Goal: Task Accomplishment & Management: Use online tool/utility

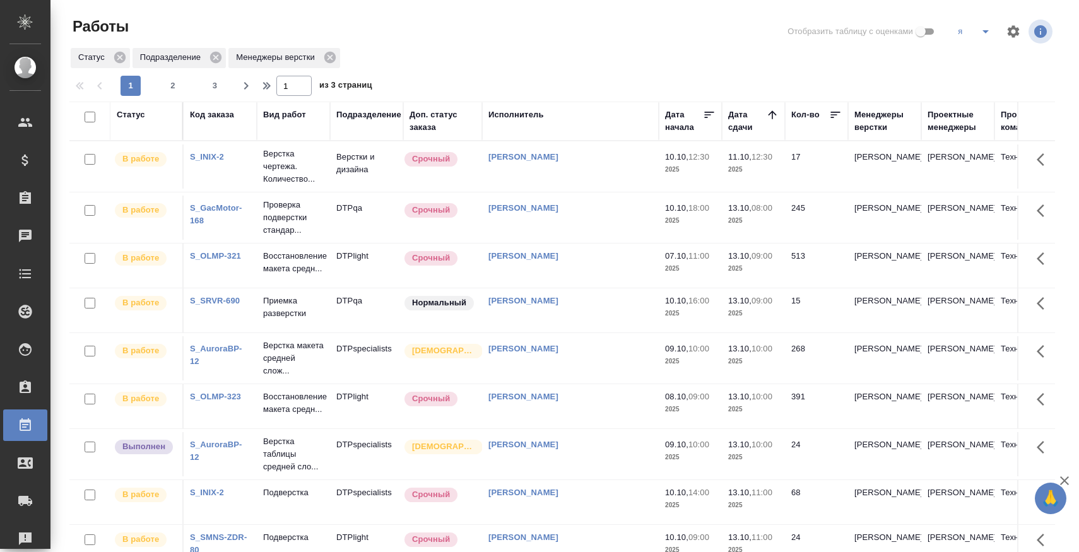
scroll to position [18, 0]
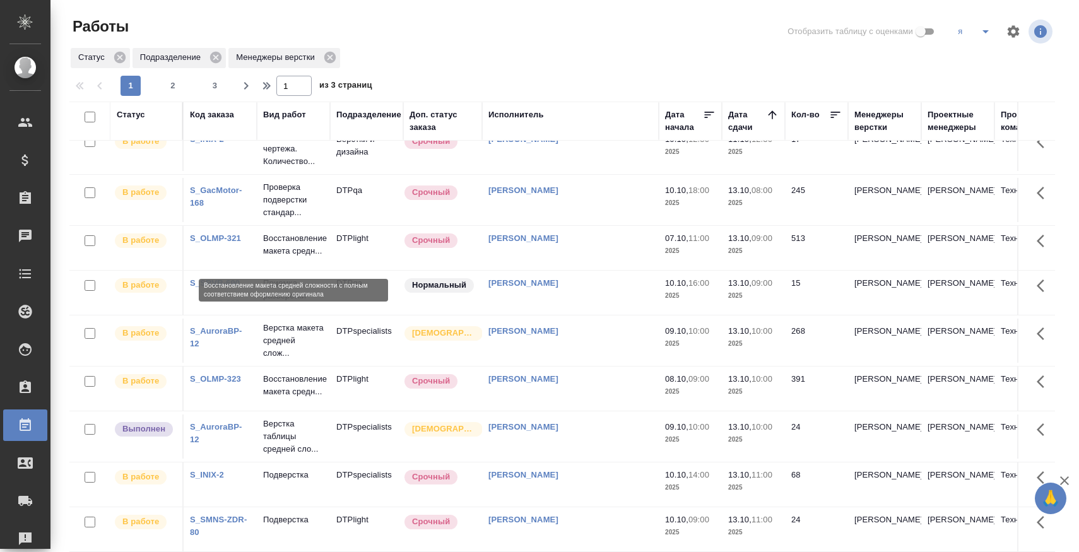
click at [293, 249] on p "Восстановление макета средн..." at bounding box center [293, 244] width 61 height 25
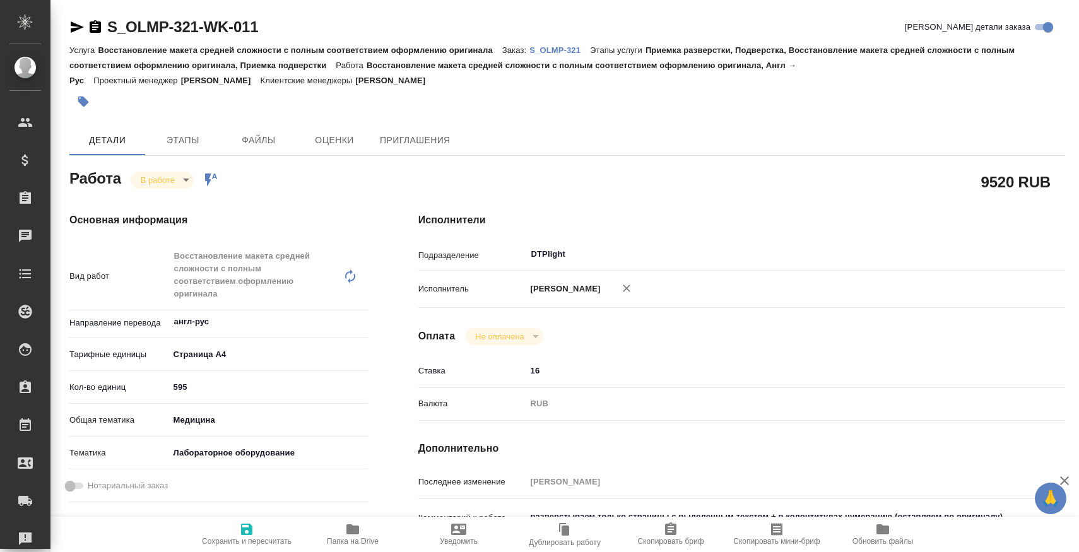
type textarea "x"
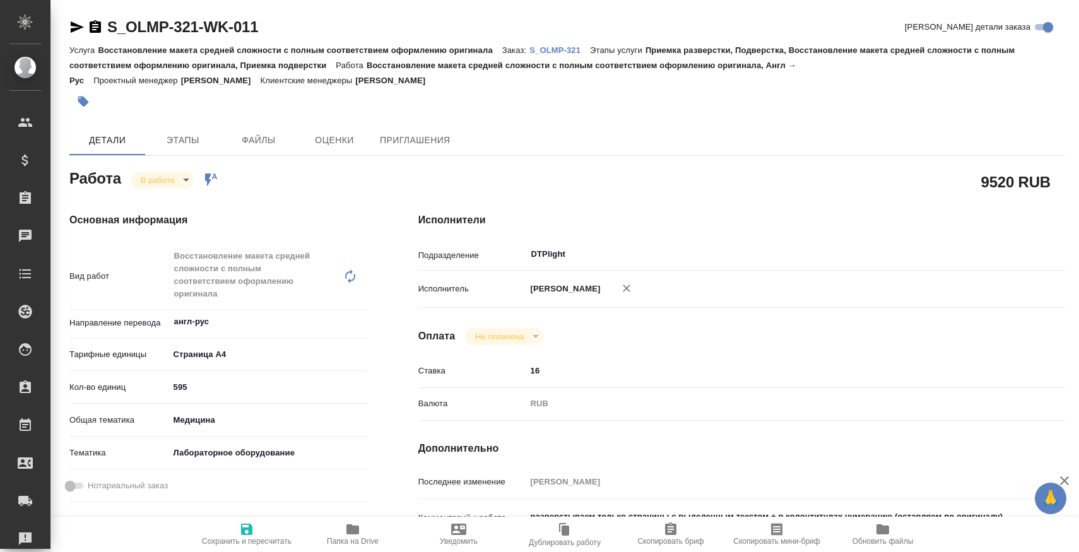
type textarea "x"
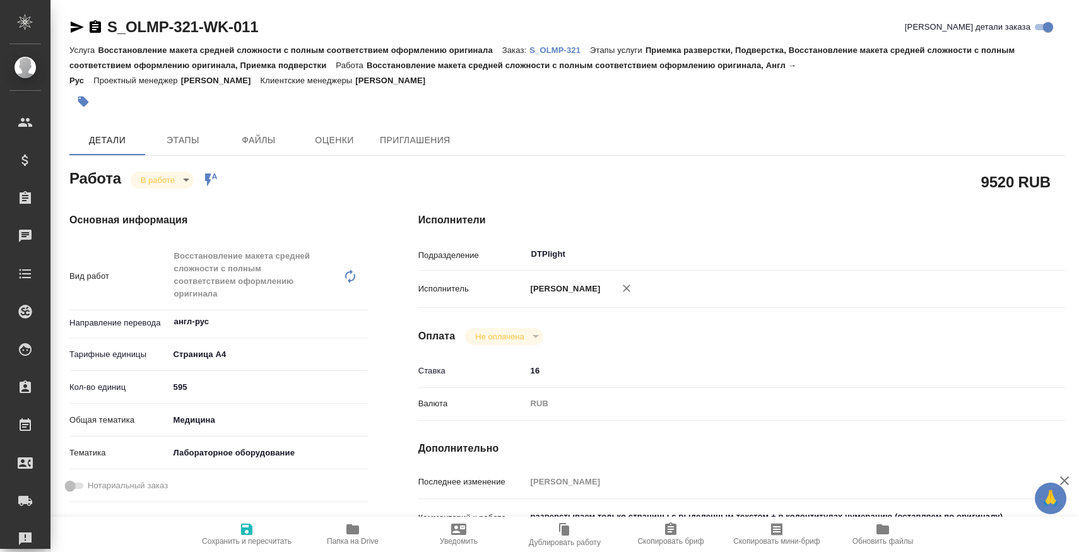
type textarea "x"
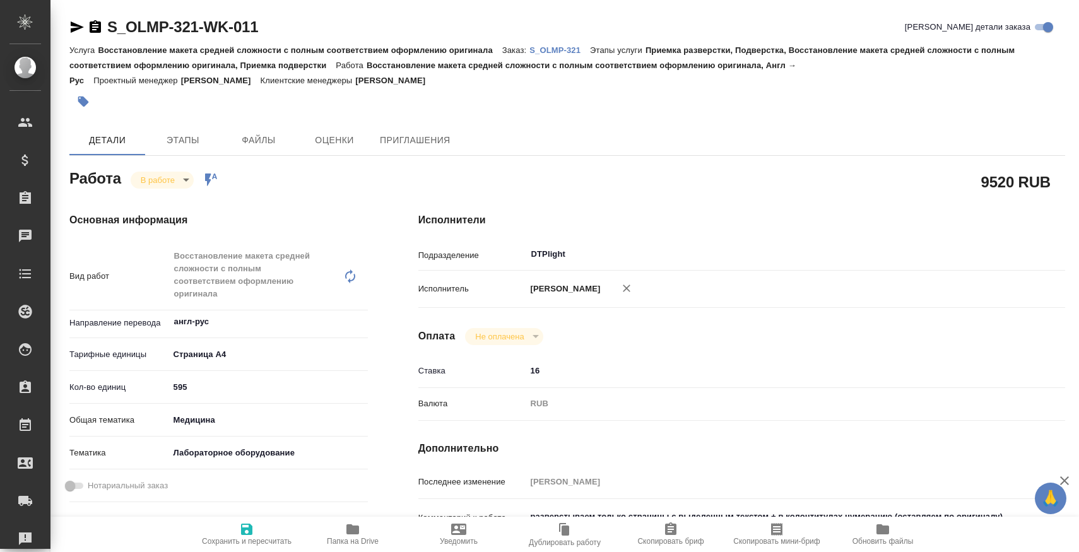
type textarea "x"
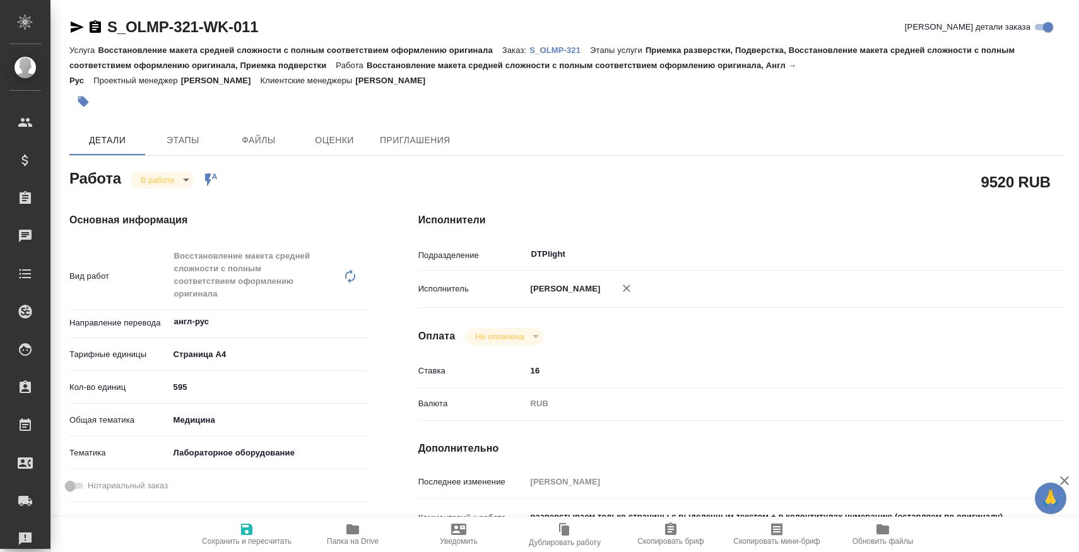
click at [339, 521] on button "Папка на Drive" at bounding box center [353, 534] width 106 height 35
type textarea "x"
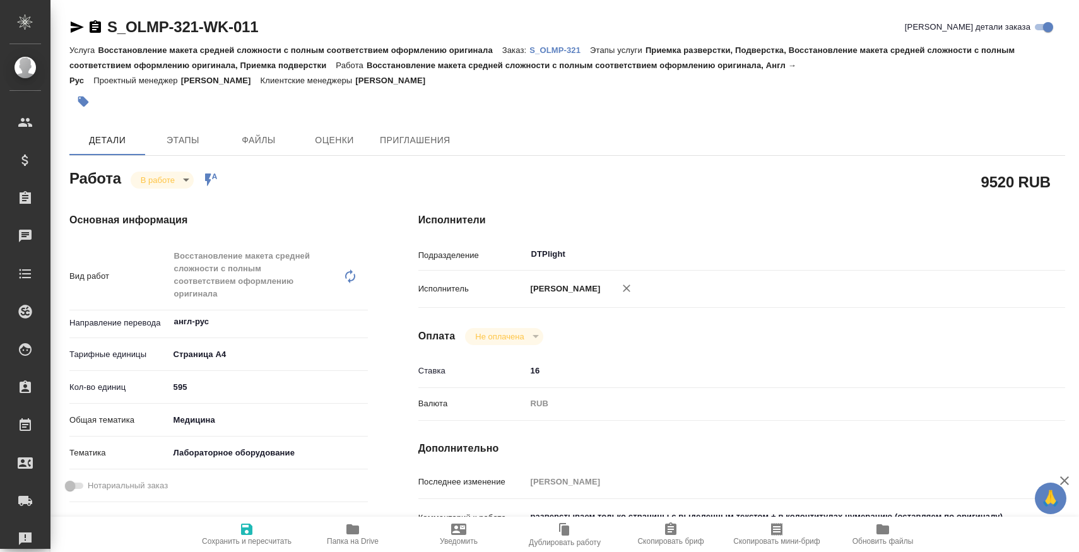
type textarea "x"
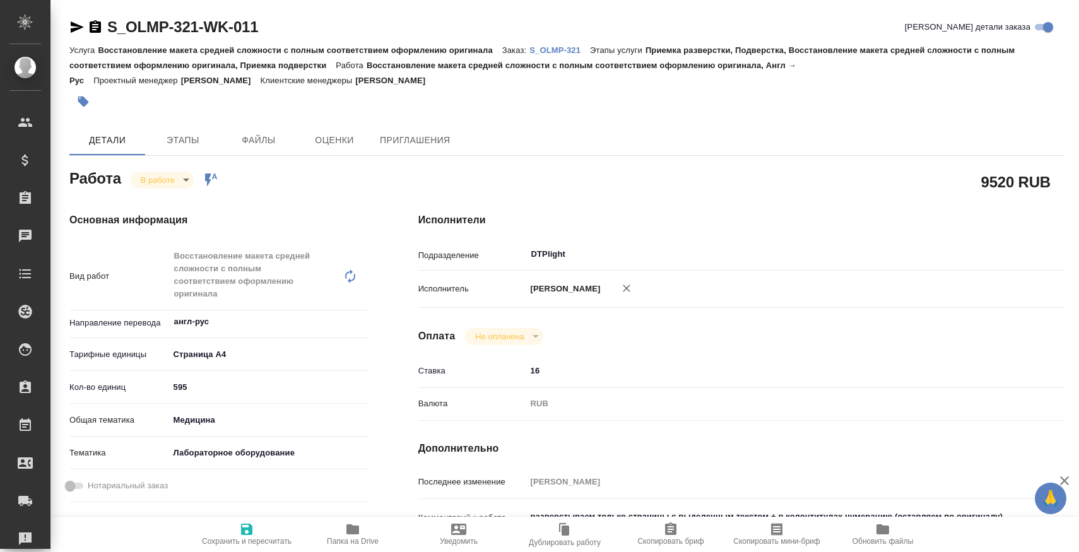
type textarea "x"
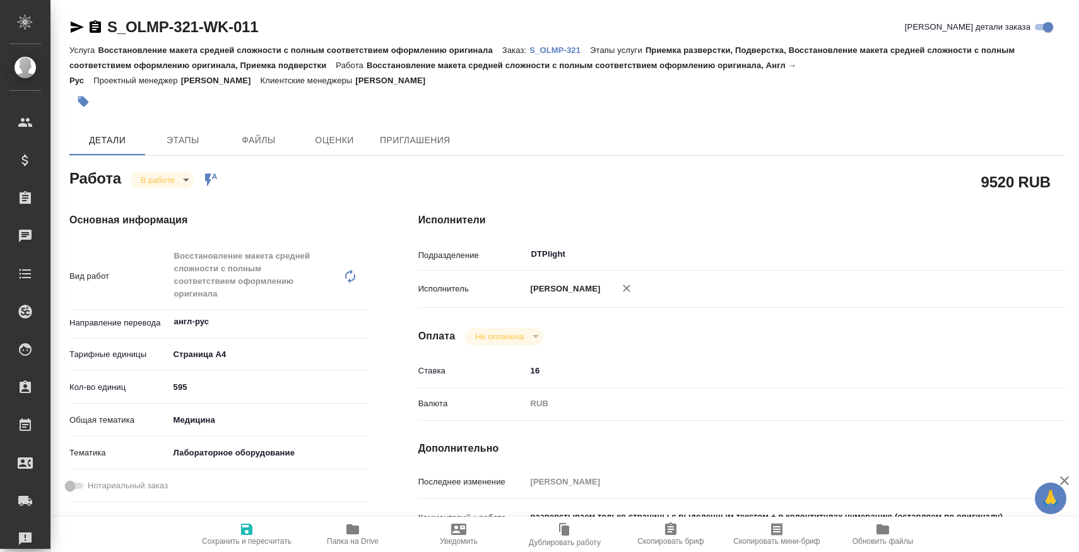
type textarea "x"
